Goal: Complete application form: Complete application form

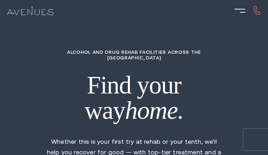
type input "UvYBEUEyfCfyXJFr"
type input "8344864871"
type input "[EMAIL_ADDRESS][DOMAIN_NAME]"
type input "yEmQKjBUchDfgJpv"
radio input "true"
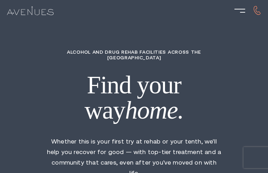
type input "sPNhyNayhW"
type input "PWXZXYMc"
type input "BCCqRKmlsKCK"
type input "WmOVljboZPRhBZV"
type input "xcZxphjiV"
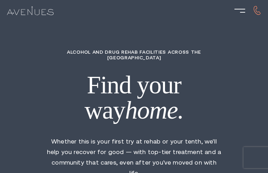
type input "4356923622"
type input "[EMAIL_ADDRESS][DOMAIN_NAME]"
